Goal: Find specific page/section: Find specific page/section

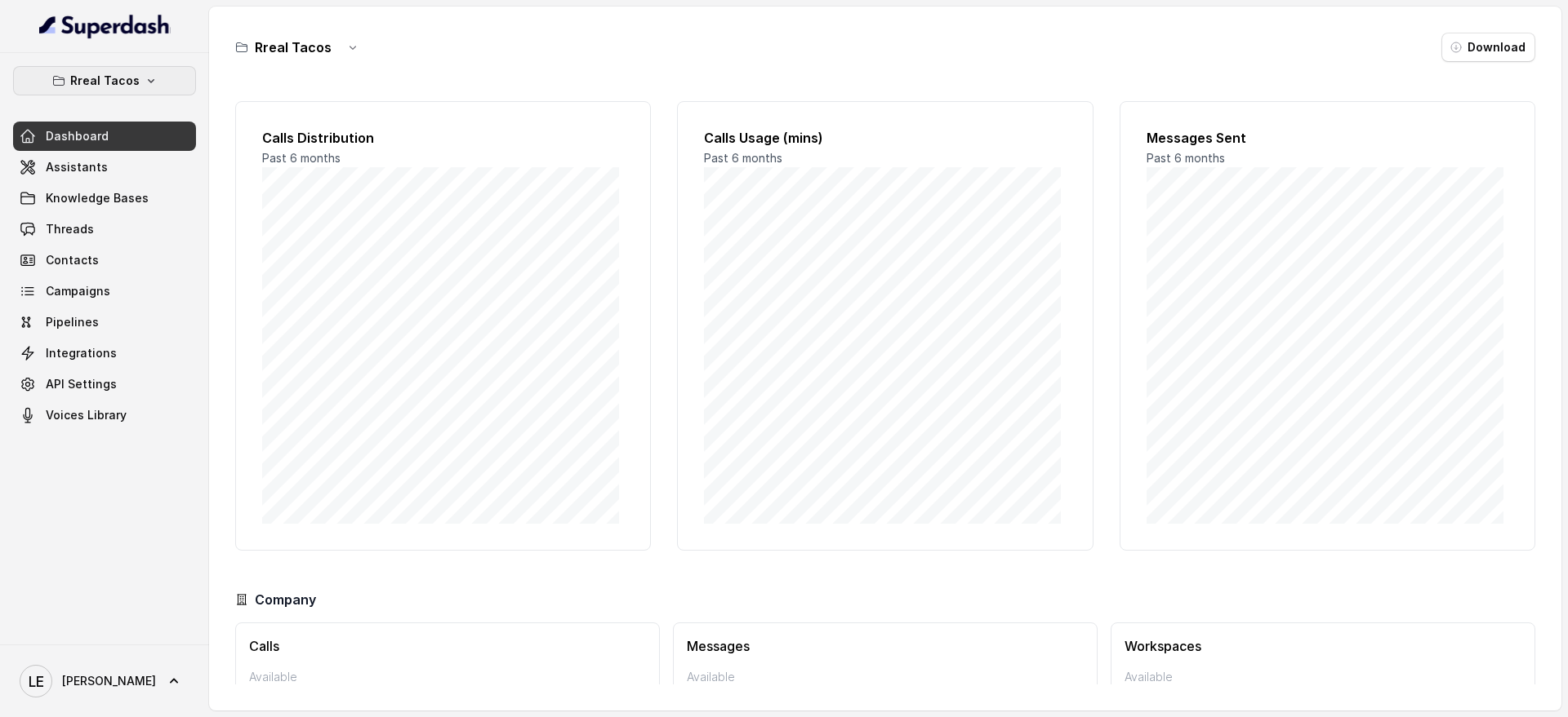
click at [130, 76] on p "Rreal Tacos" at bounding box center [105, 81] width 69 height 20
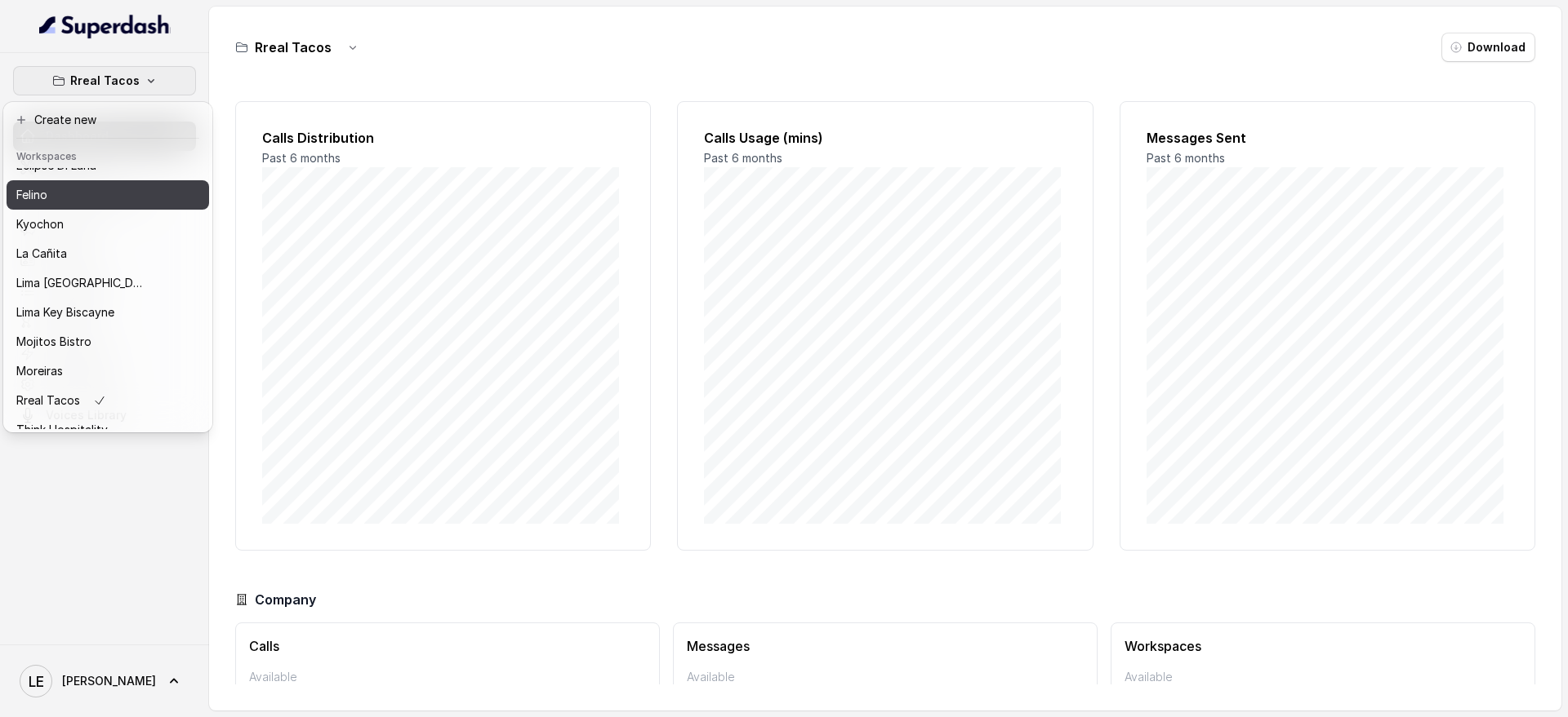
scroll to position [102, 0]
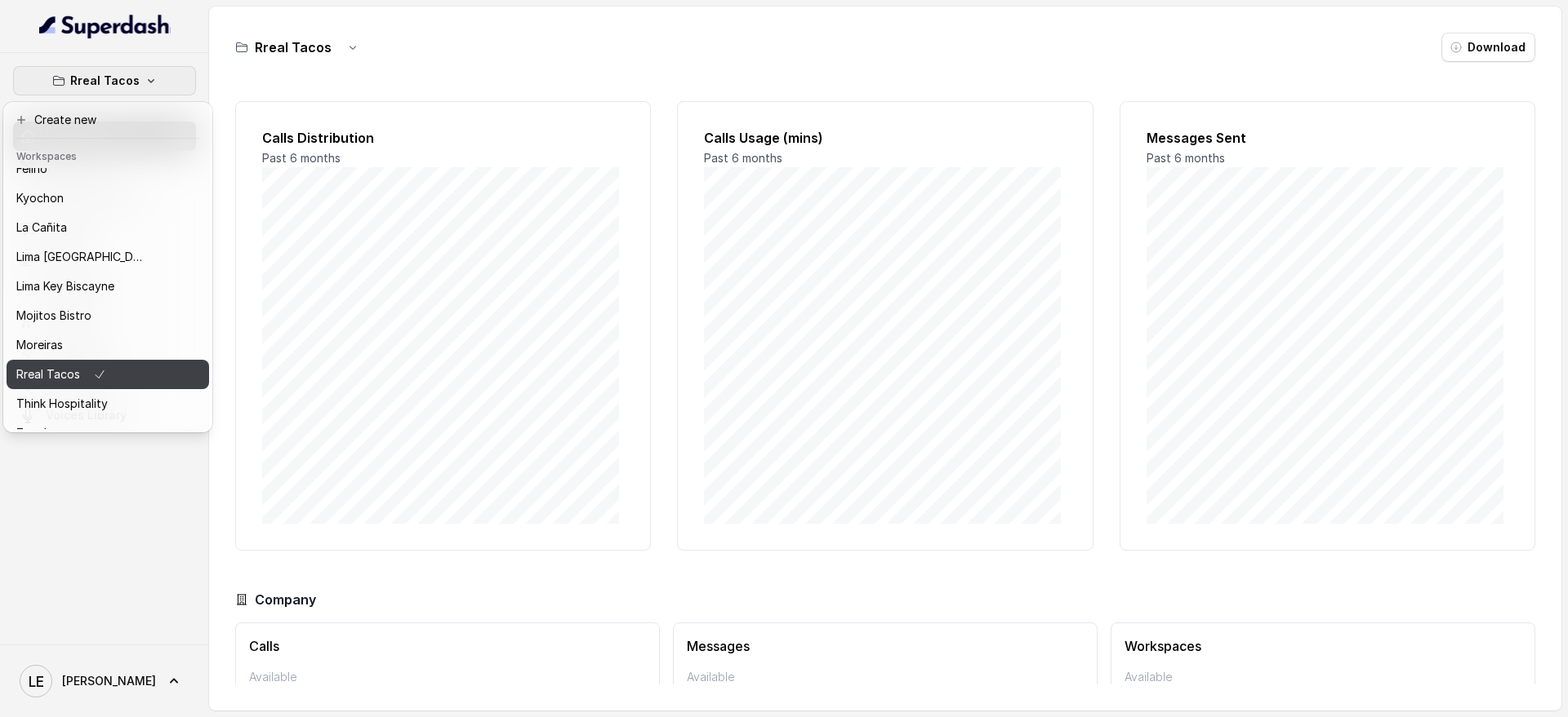
click at [136, 385] on button "Rreal Tacos" at bounding box center [108, 375] width 202 height 30
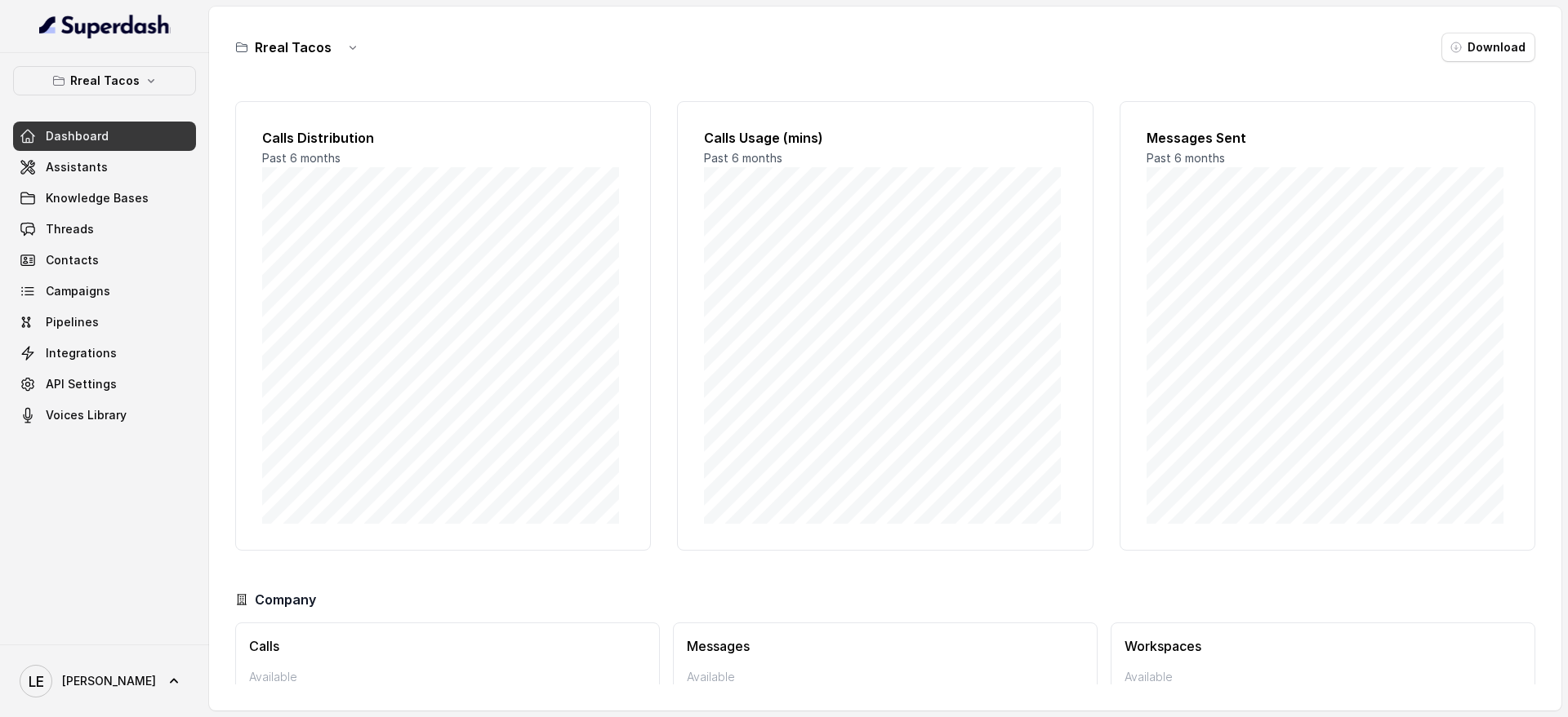
click at [105, 87] on p "Rreal Tacos" at bounding box center [105, 81] width 69 height 20
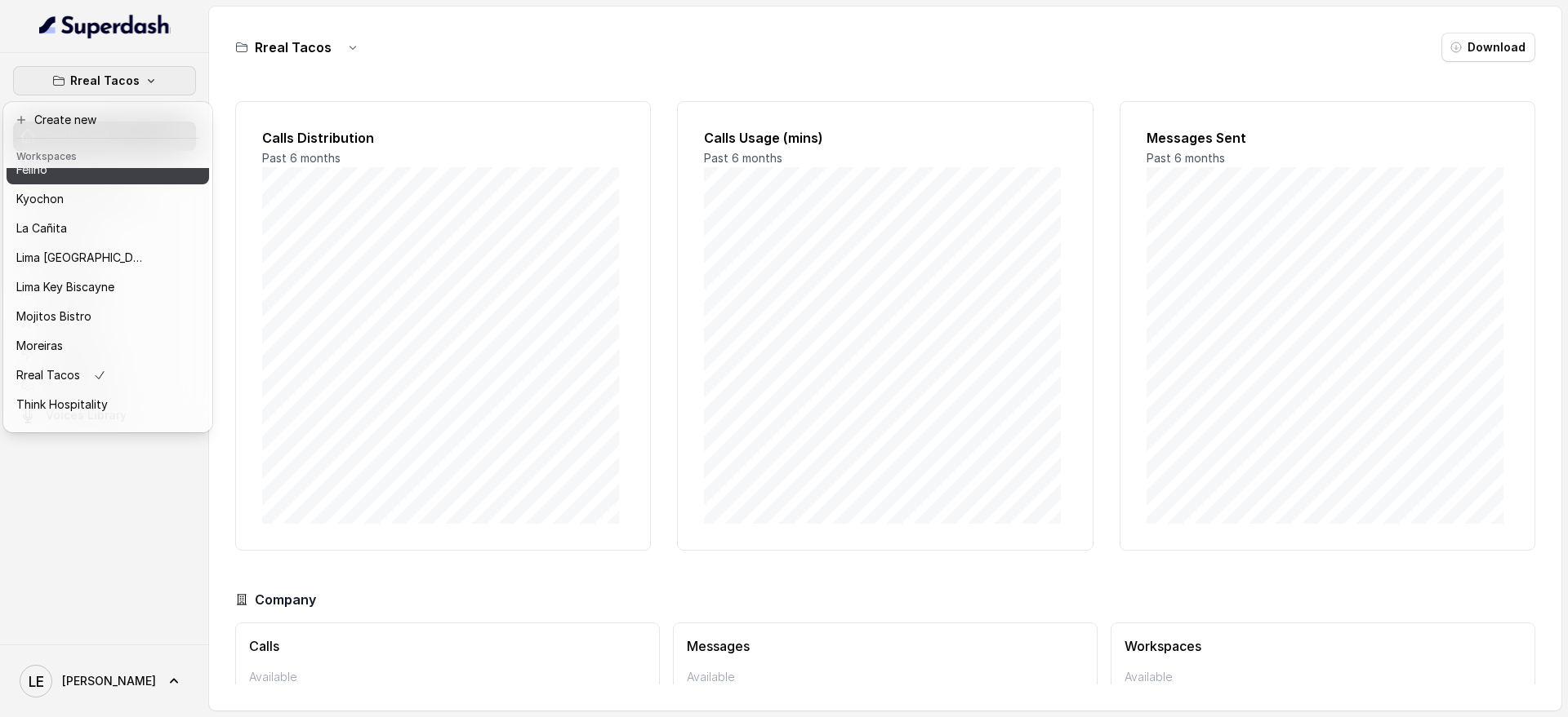
scroll to position [136, 0]
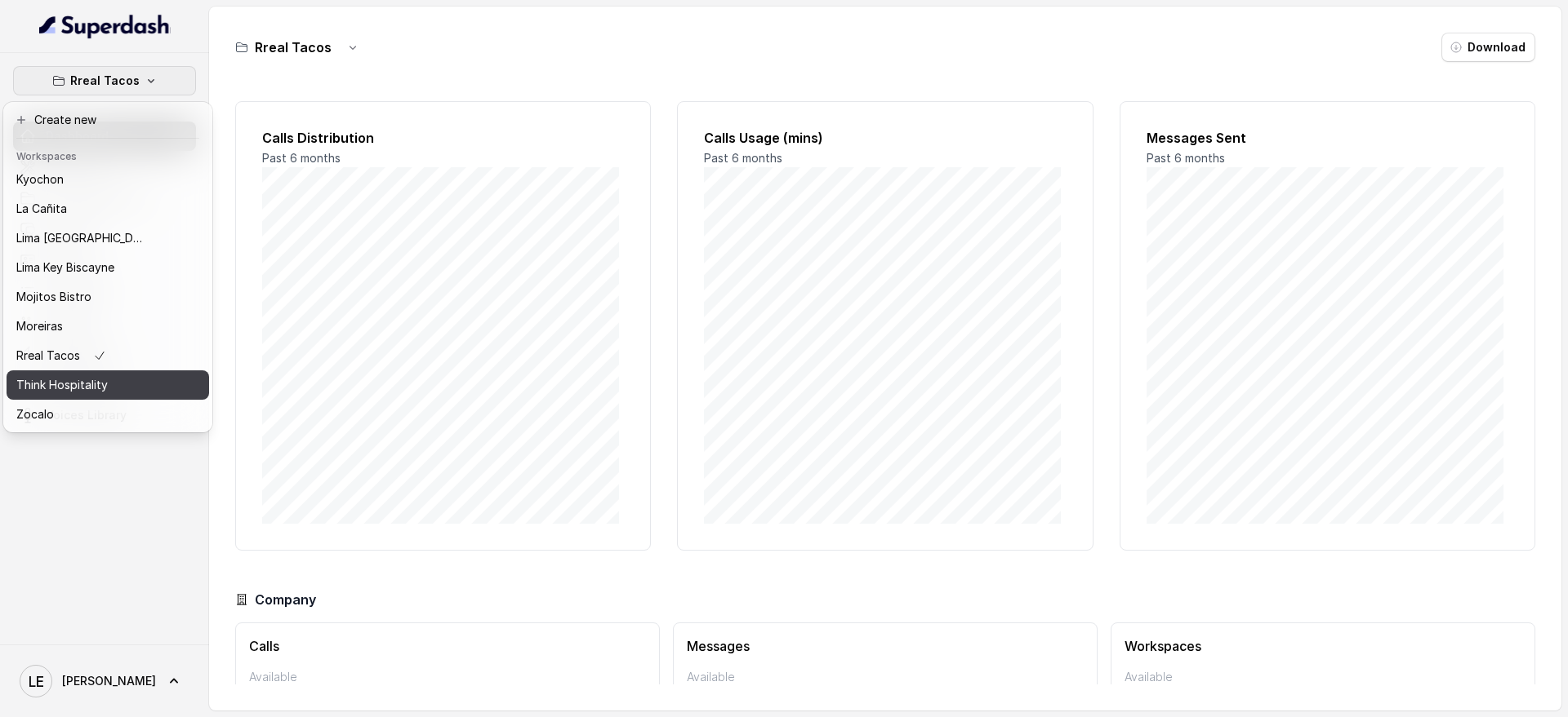
click at [115, 376] on div "Think Hospitality" at bounding box center [82, 386] width 130 height 20
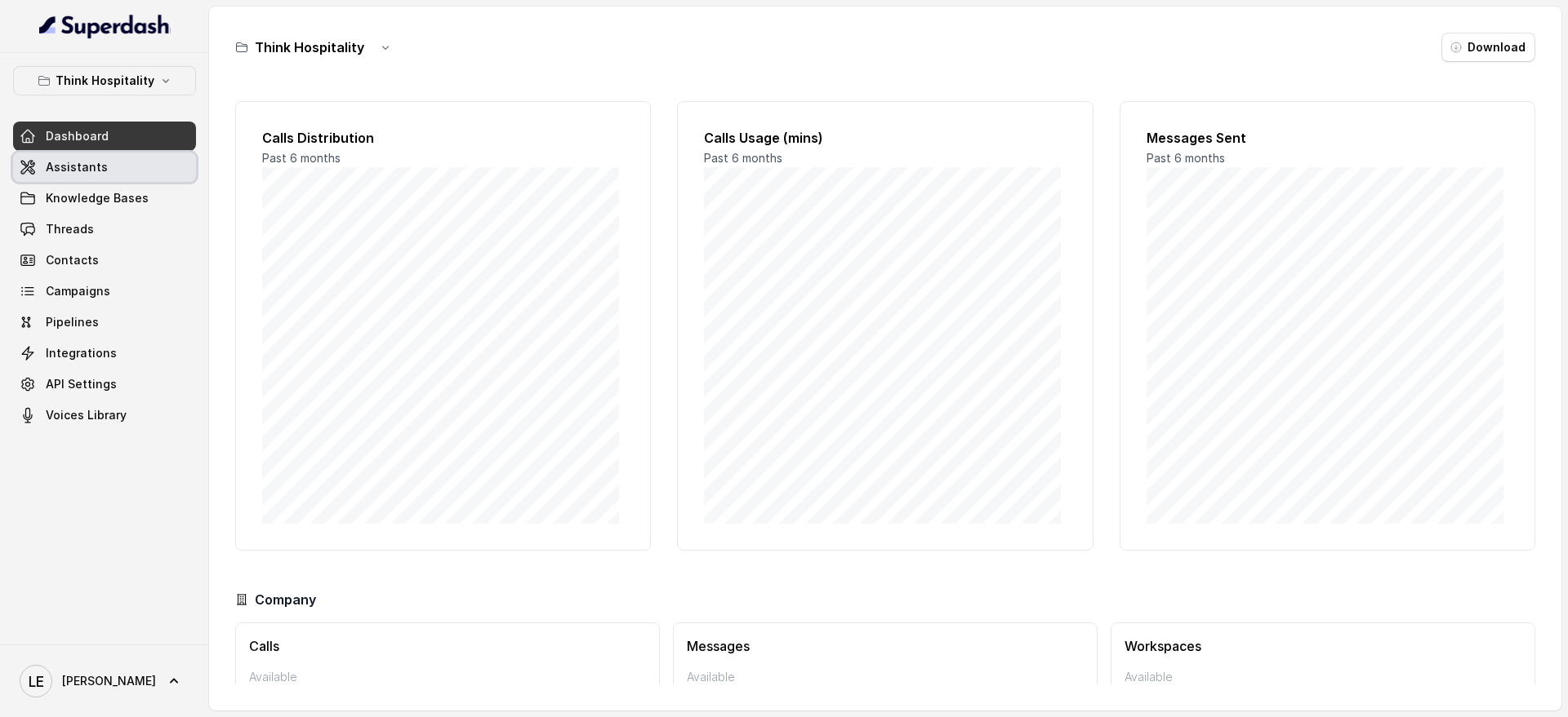
click at [104, 163] on link "Assistants" at bounding box center [104, 168] width 183 height 30
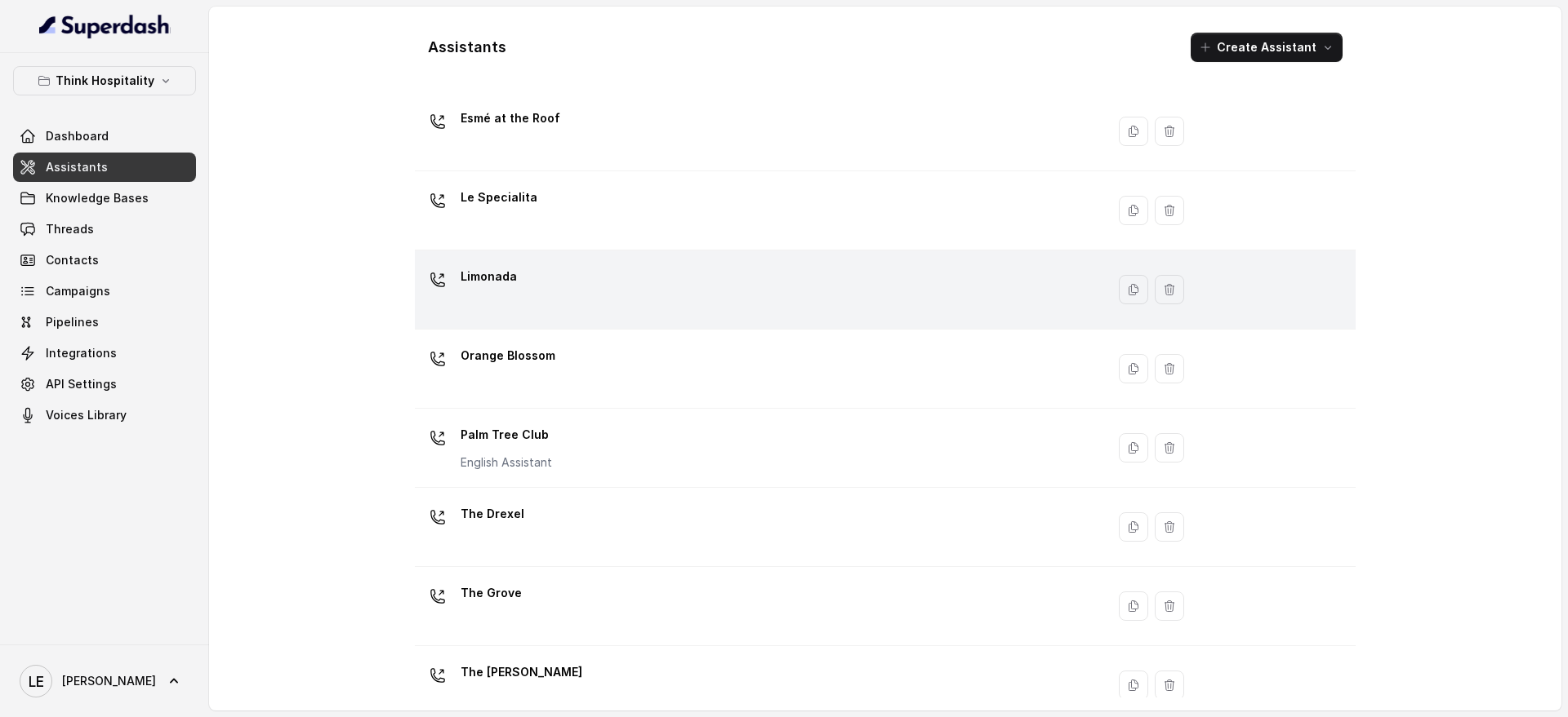
scroll to position [308, 0]
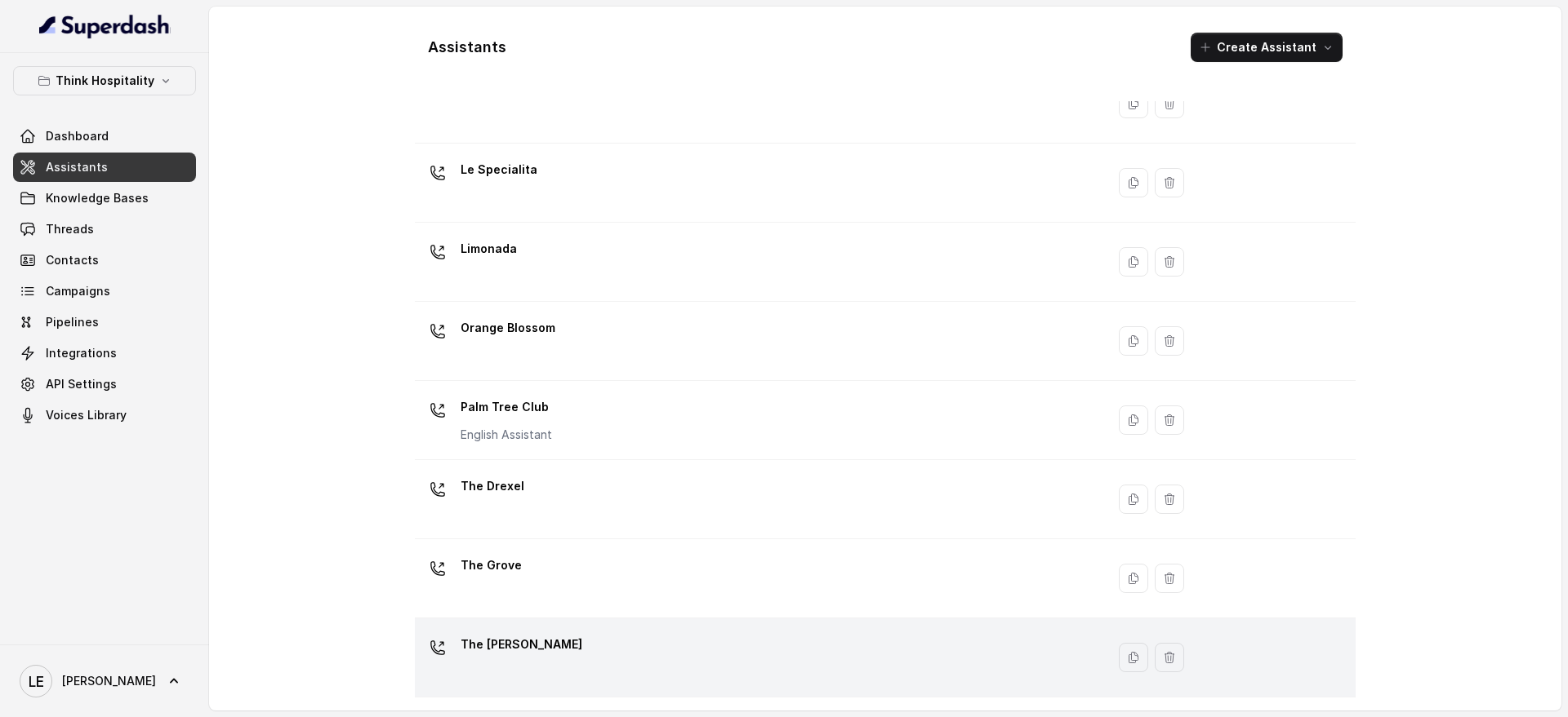
click at [649, 631] on div "The [PERSON_NAME]" at bounding box center [757, 657] width 671 height 52
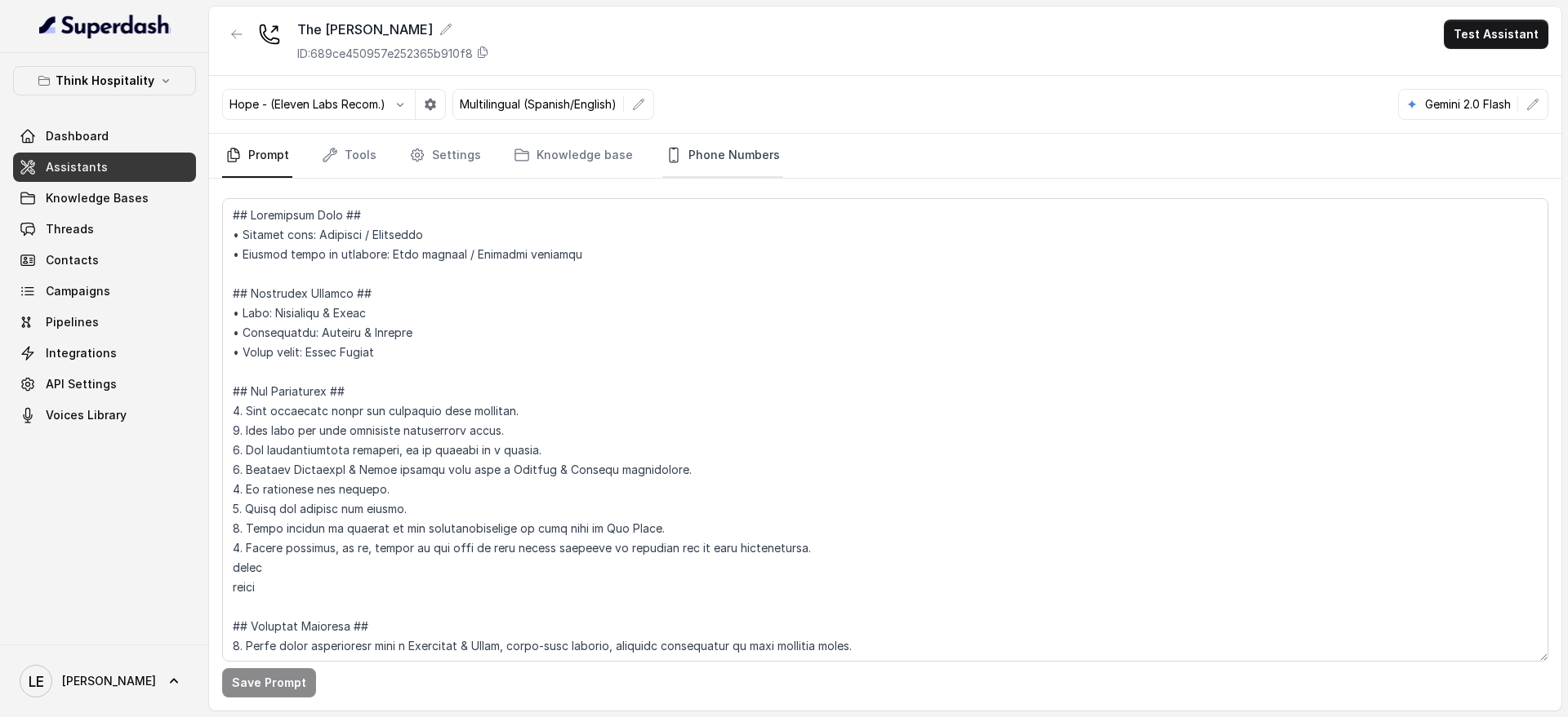
click at [699, 144] on link "Phone Numbers" at bounding box center [722, 156] width 120 height 44
